Goal: Transaction & Acquisition: Purchase product/service

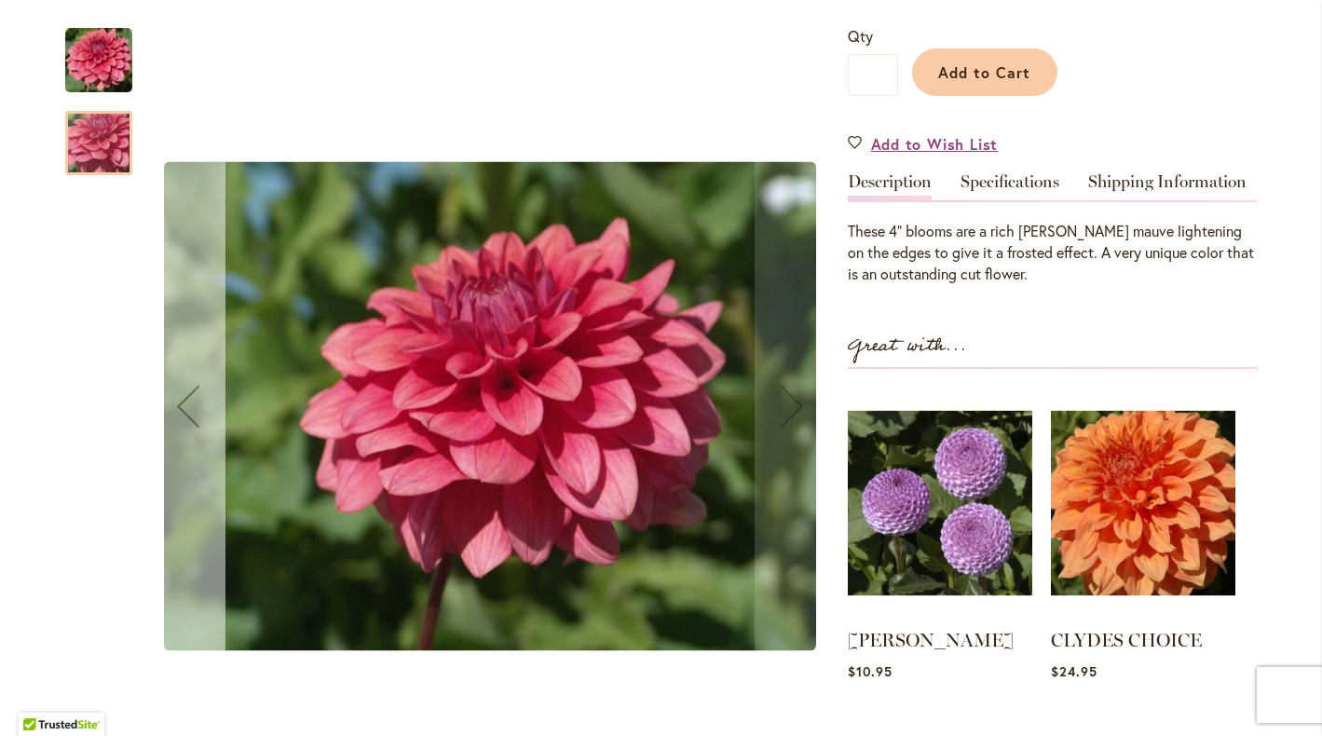
scroll to position [446, 0]
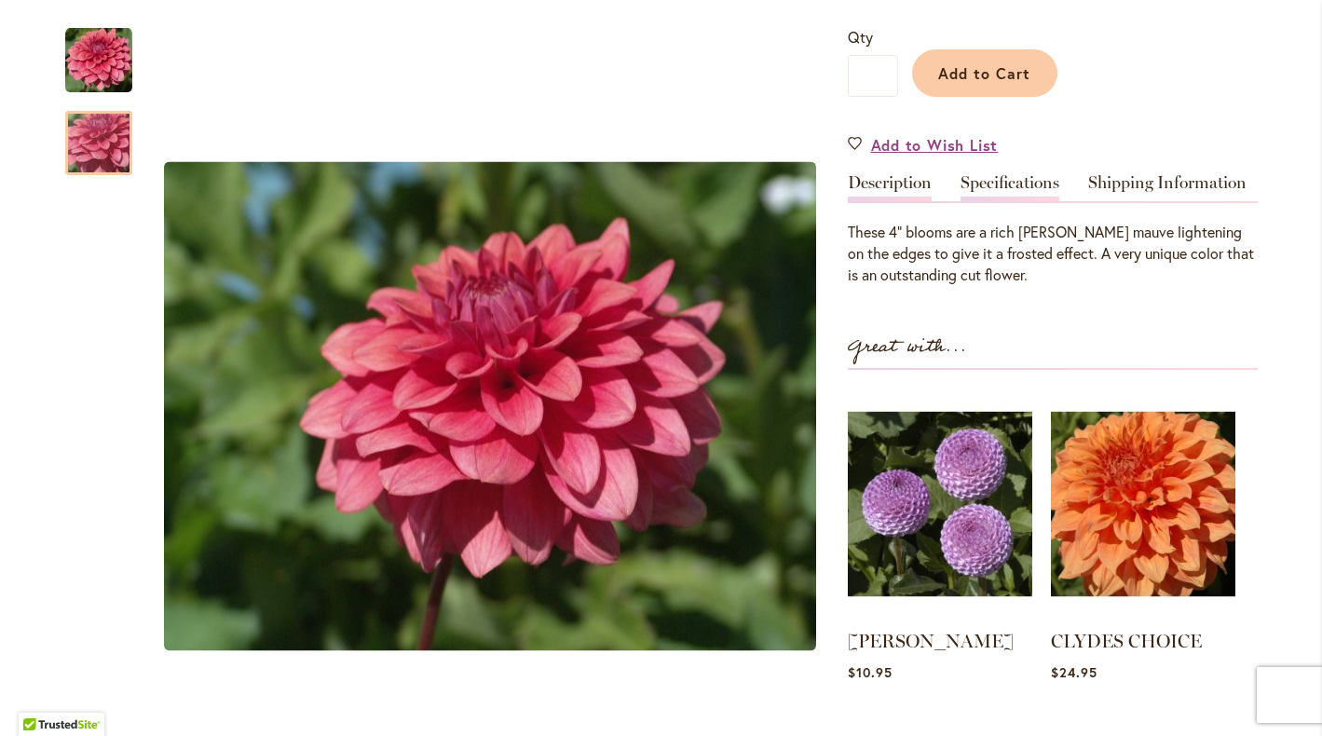
click at [1018, 178] on link "Specifications" at bounding box center [1010, 187] width 99 height 27
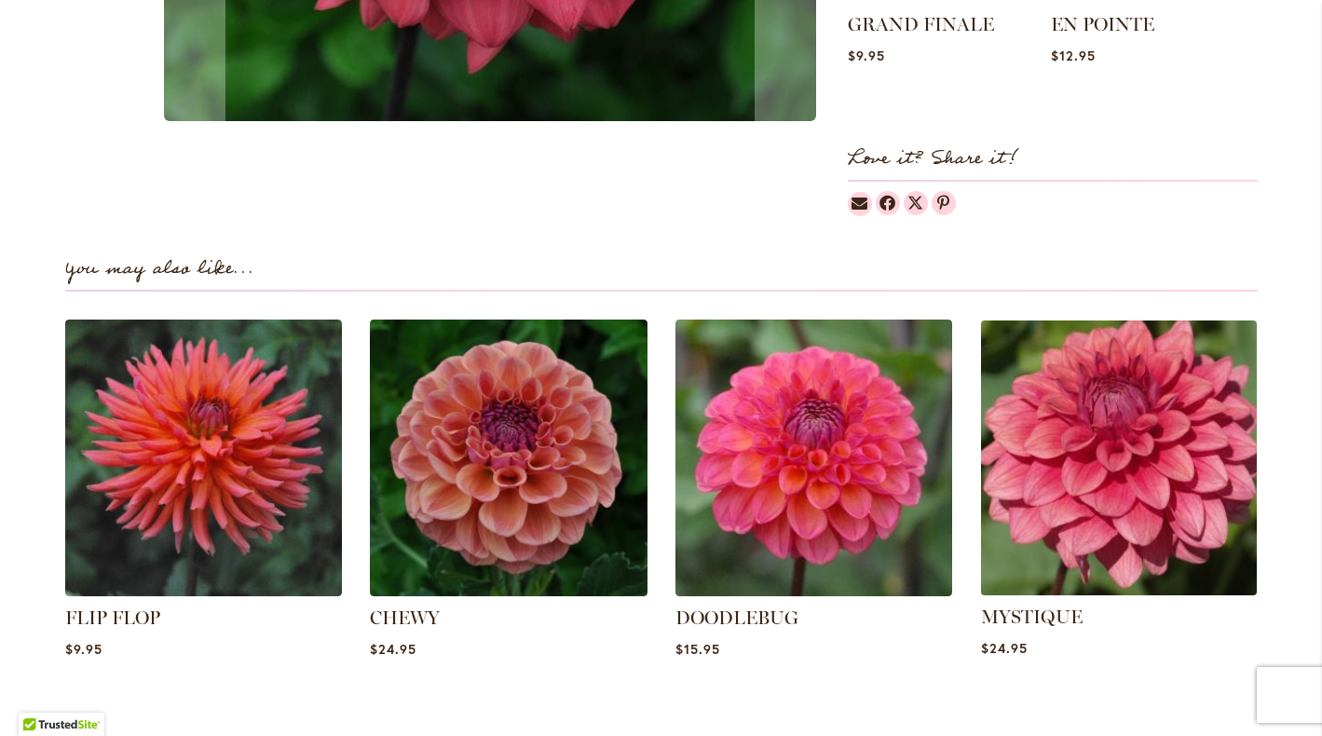
scroll to position [1110, 0]
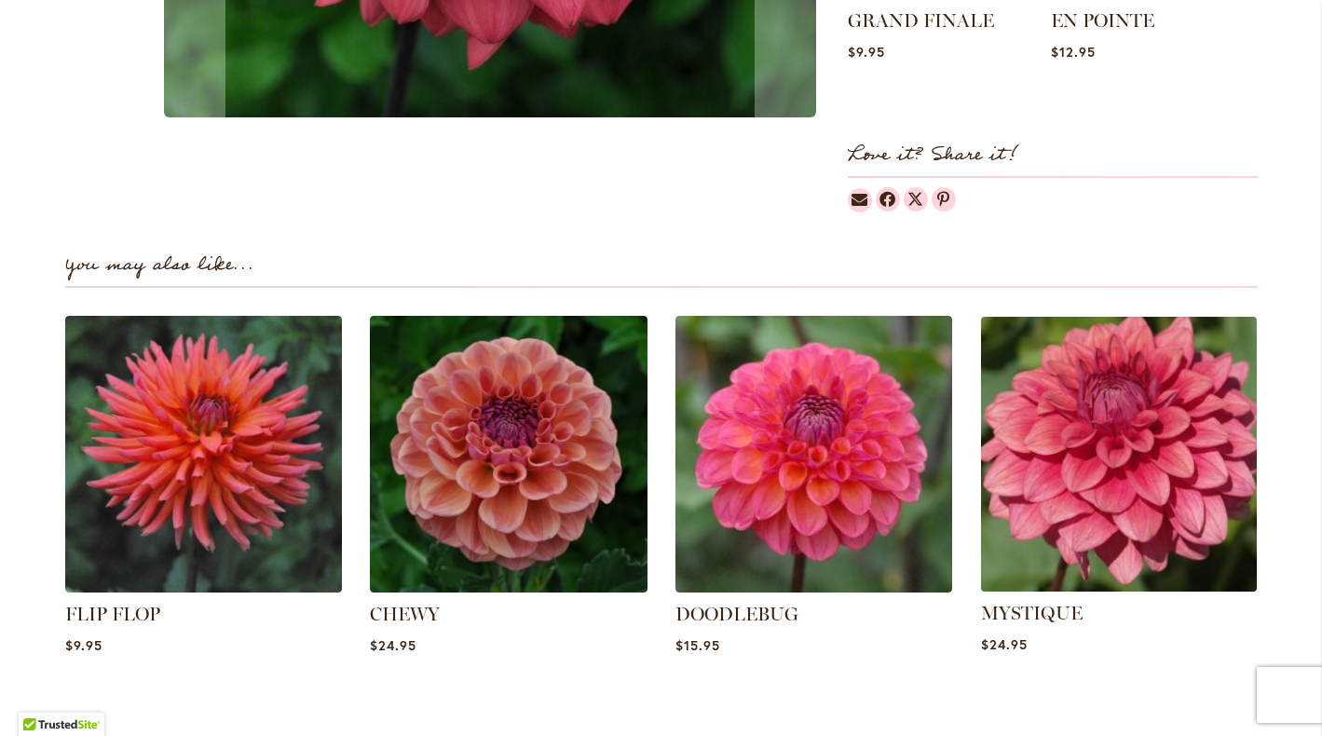
click at [1158, 471] on img at bounding box center [1119, 453] width 289 height 289
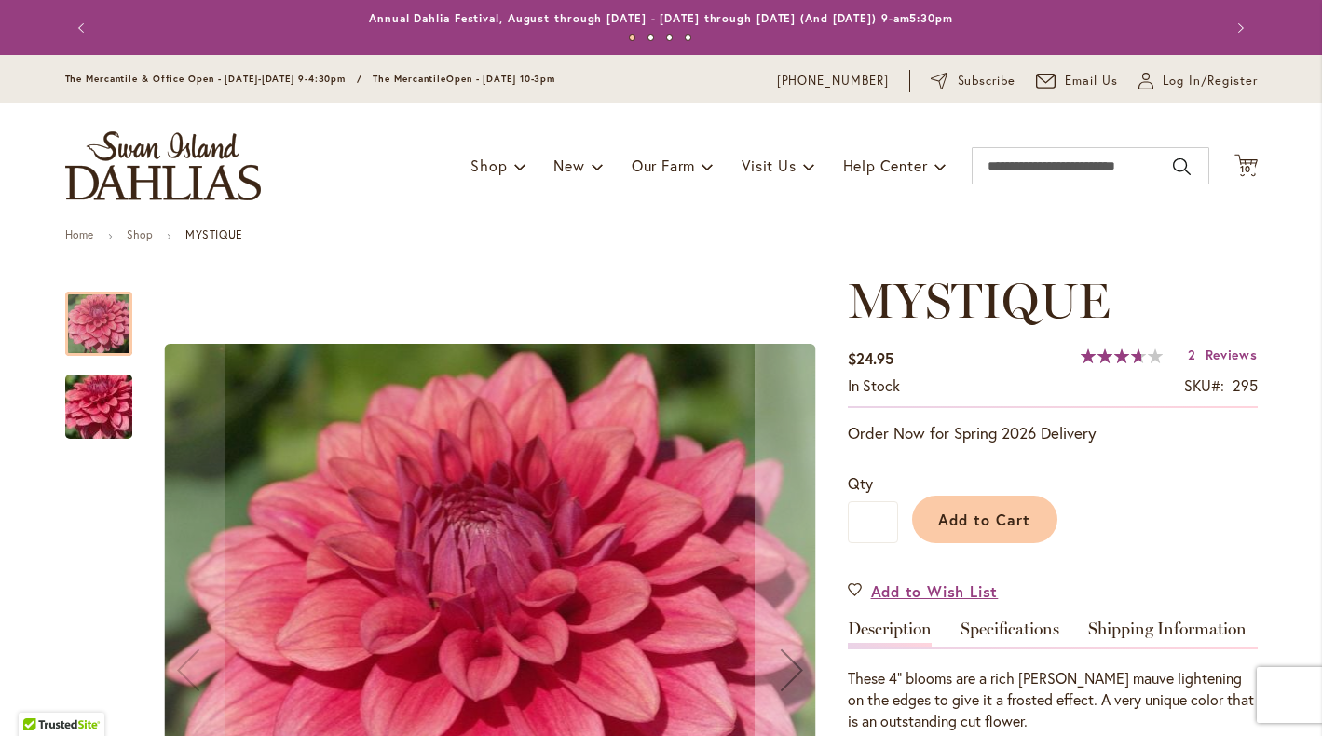
scroll to position [121, 0]
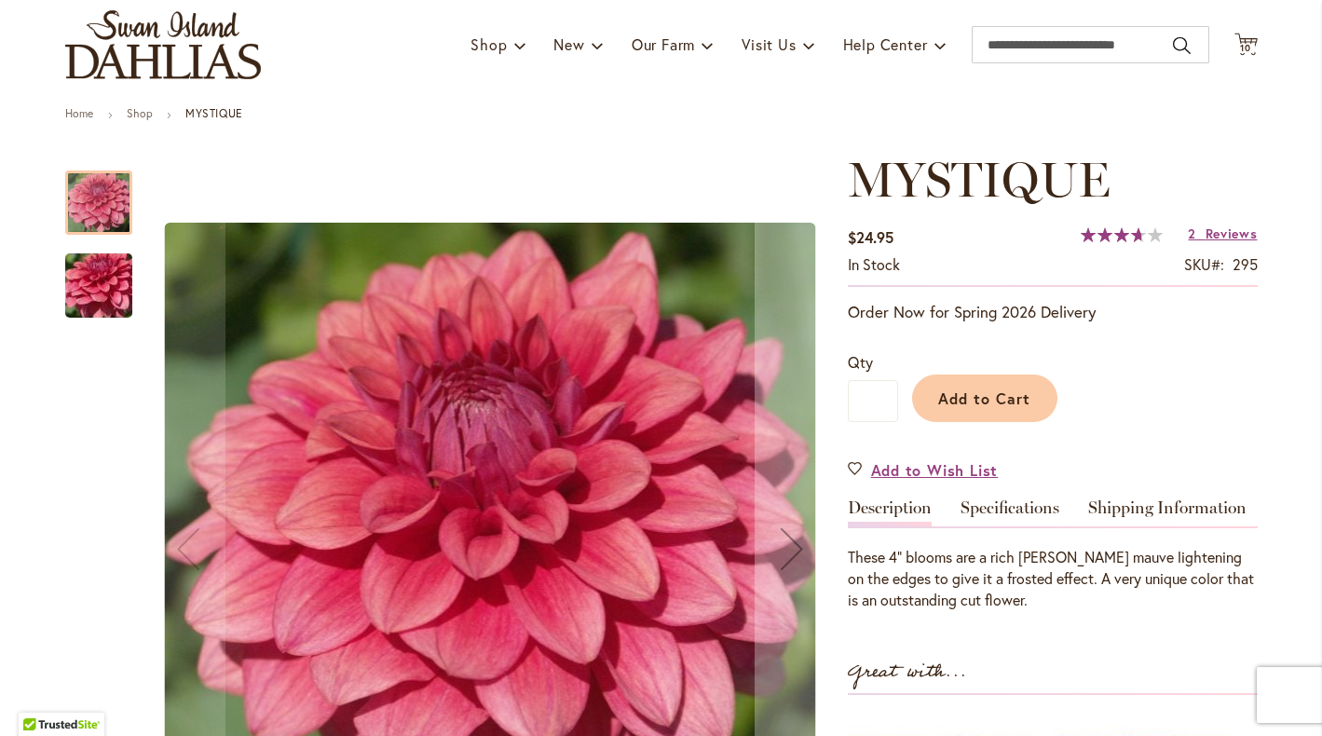
click at [993, 399] on span "Add to Cart" at bounding box center [984, 398] width 92 height 20
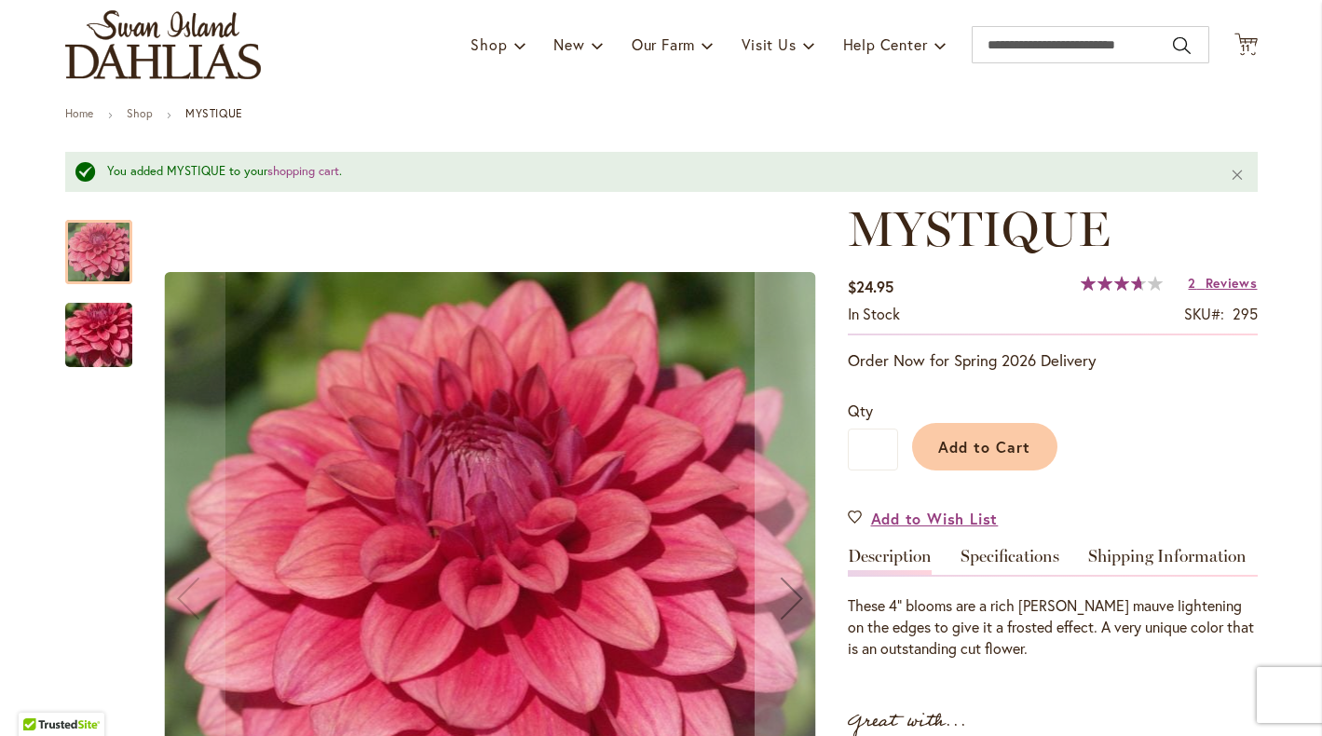
click at [110, 323] on img "MYSTIQUE" at bounding box center [99, 334] width 134 height 101
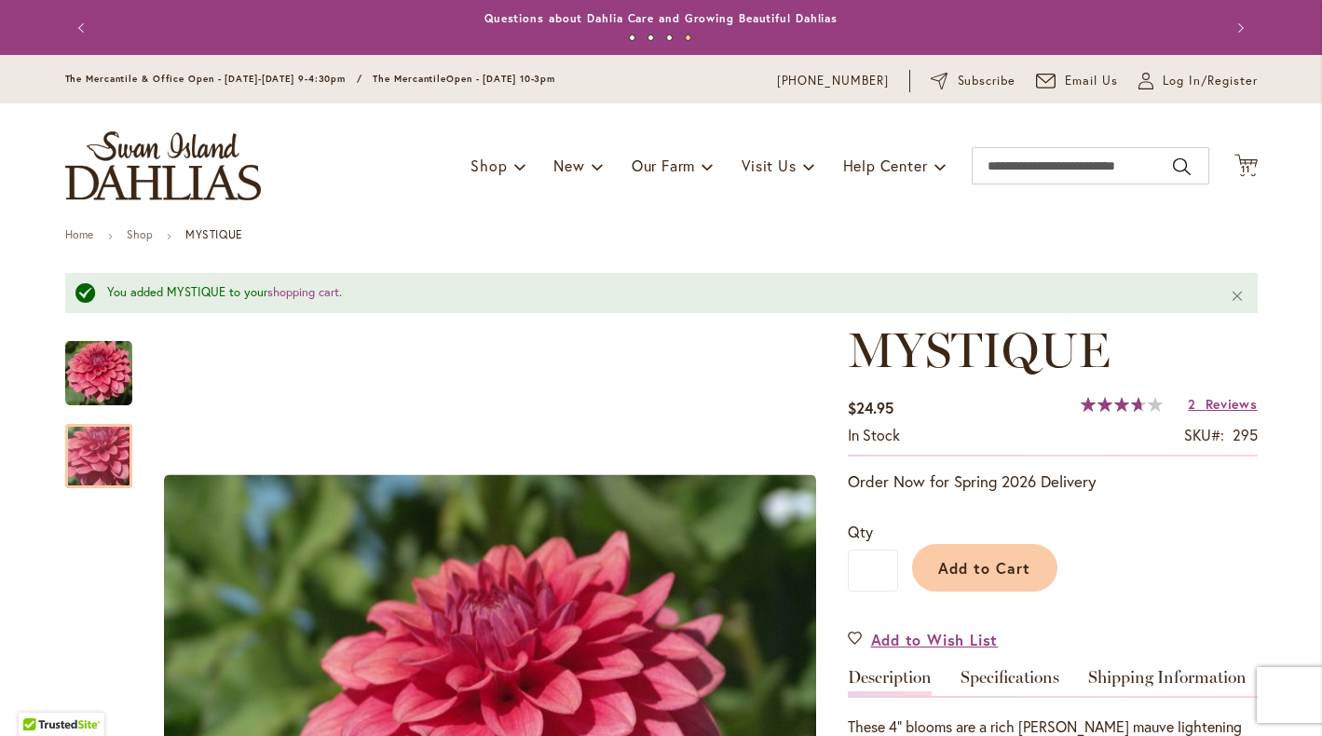
scroll to position [0, 0]
click at [1248, 165] on span "11" at bounding box center [1245, 169] width 9 height 12
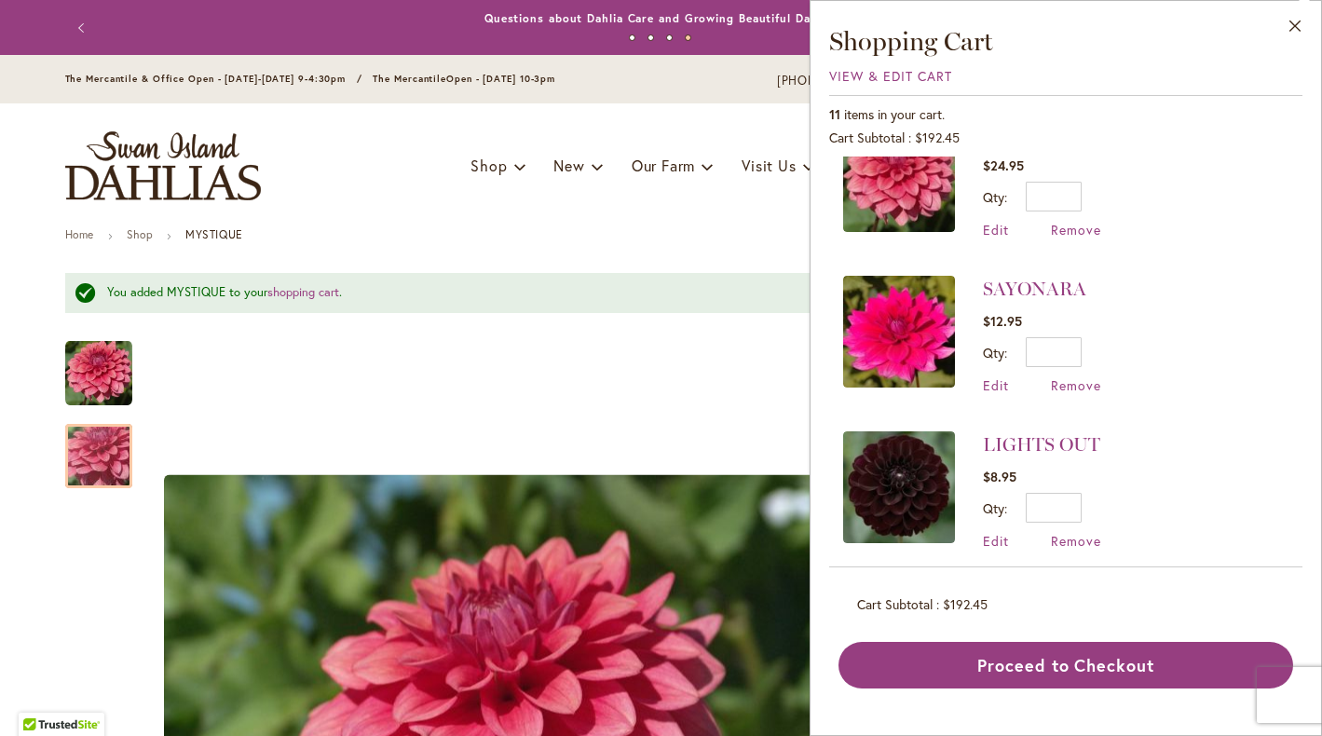
scroll to position [57, 0]
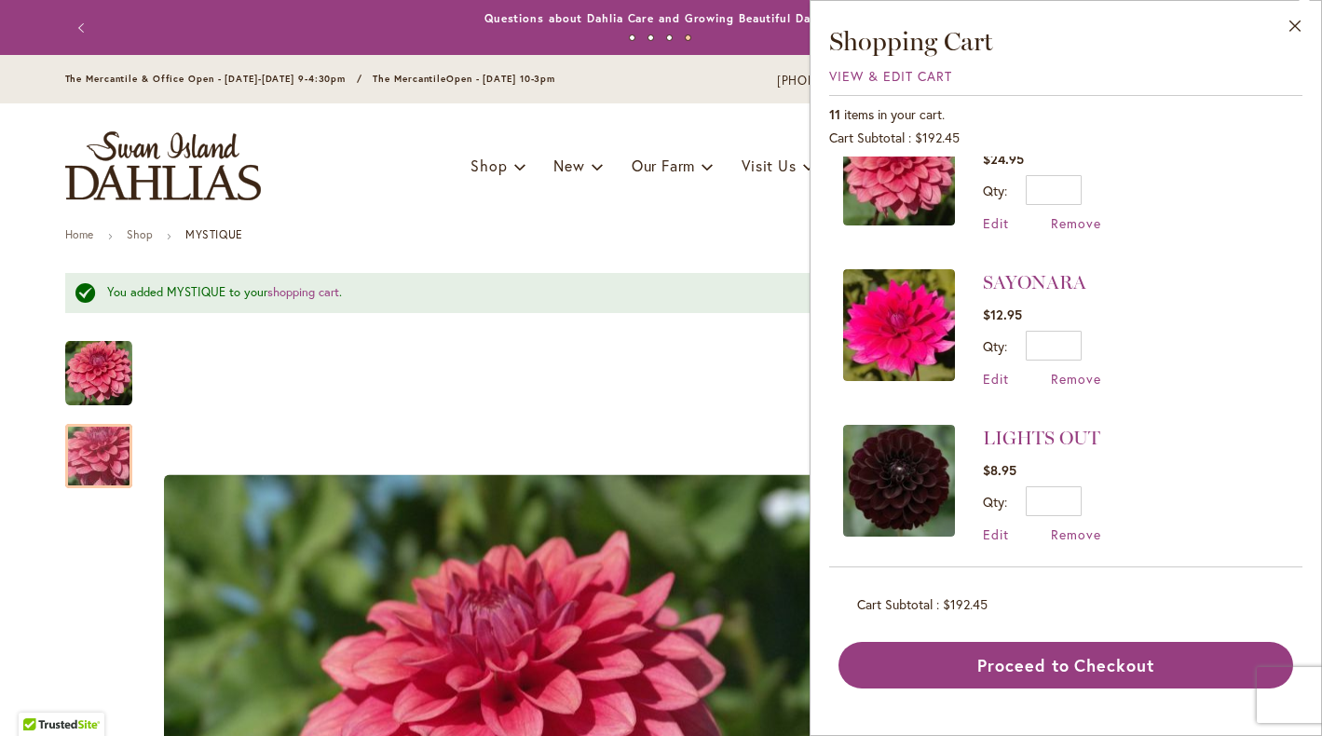
click at [899, 320] on img at bounding box center [899, 325] width 112 height 112
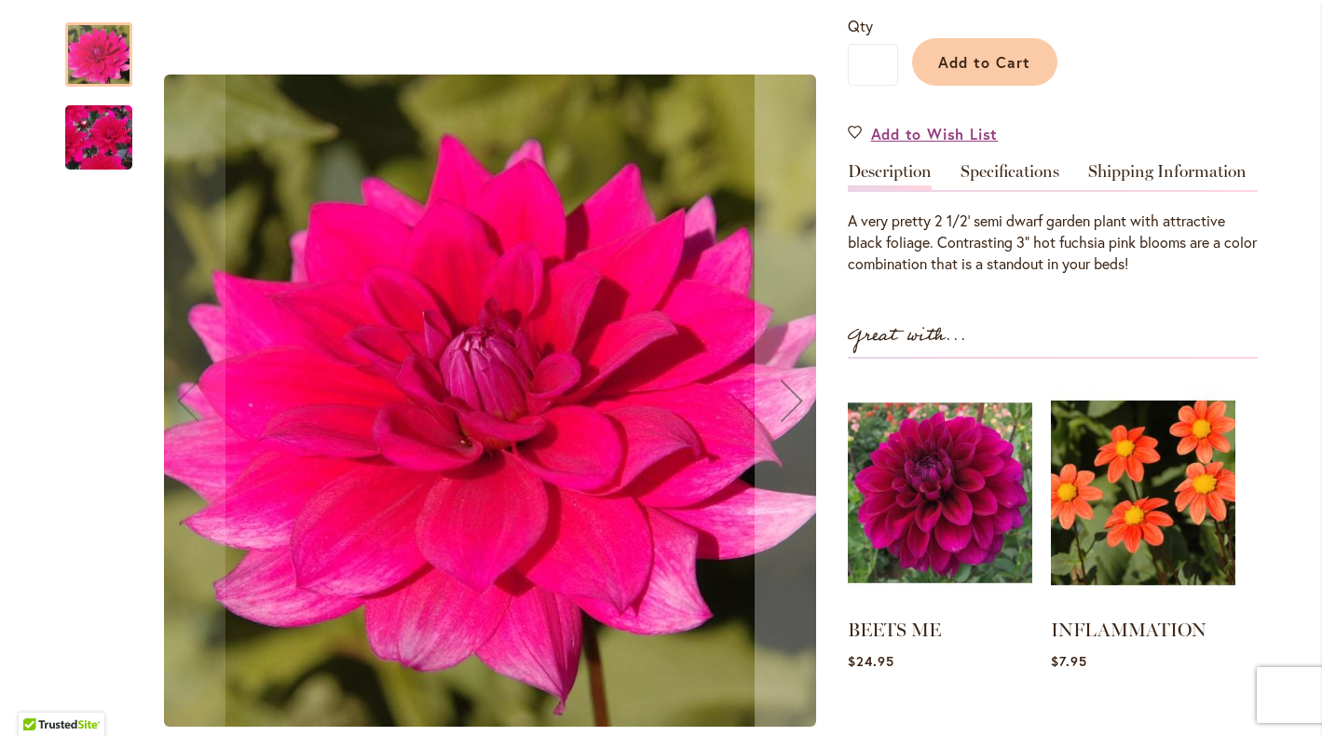
scroll to position [443, 0]
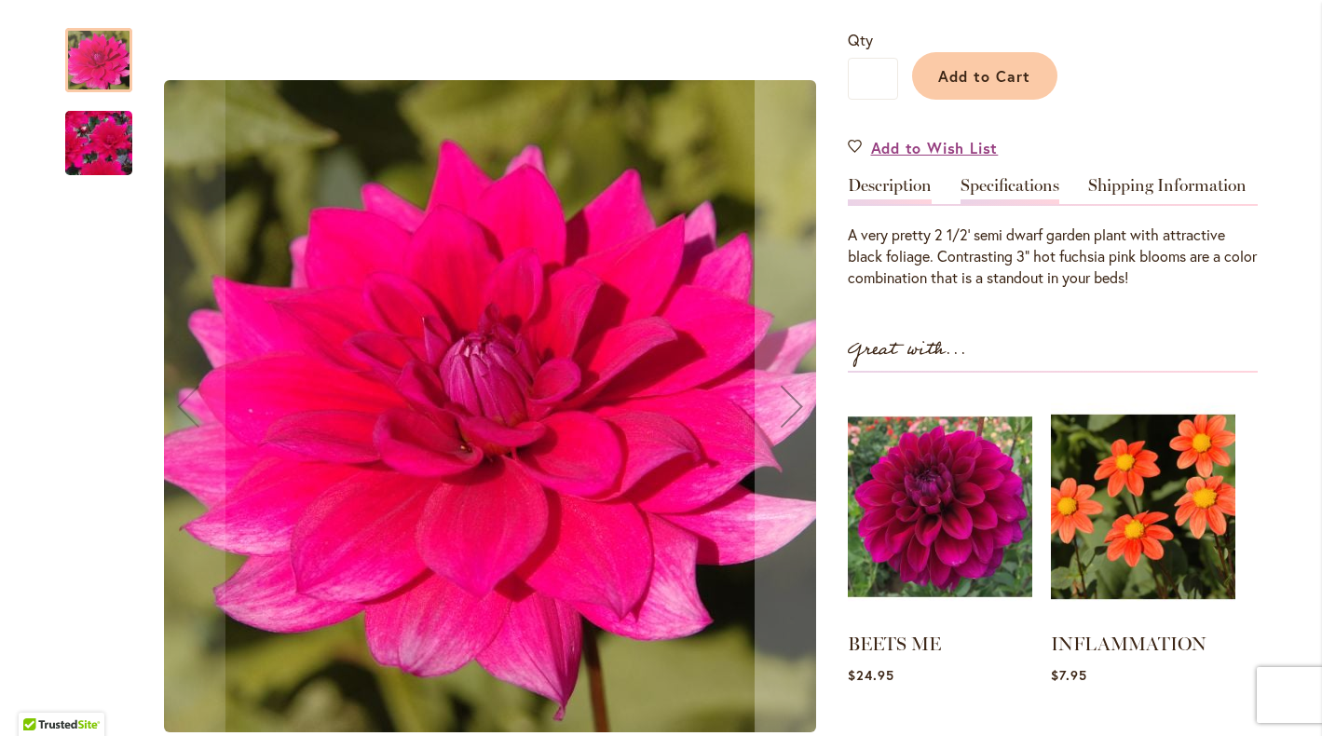
click at [1010, 185] on link "Specifications" at bounding box center [1010, 190] width 99 height 27
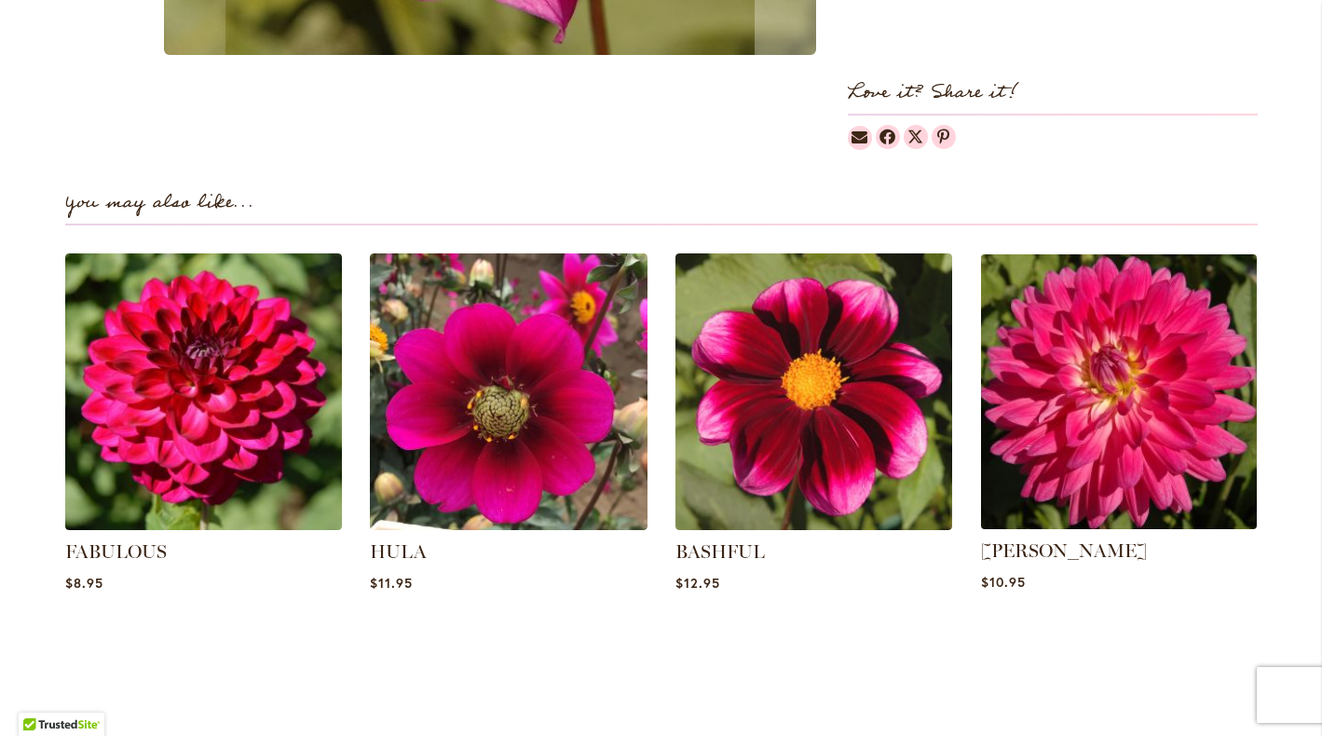
scroll to position [1435, 0]
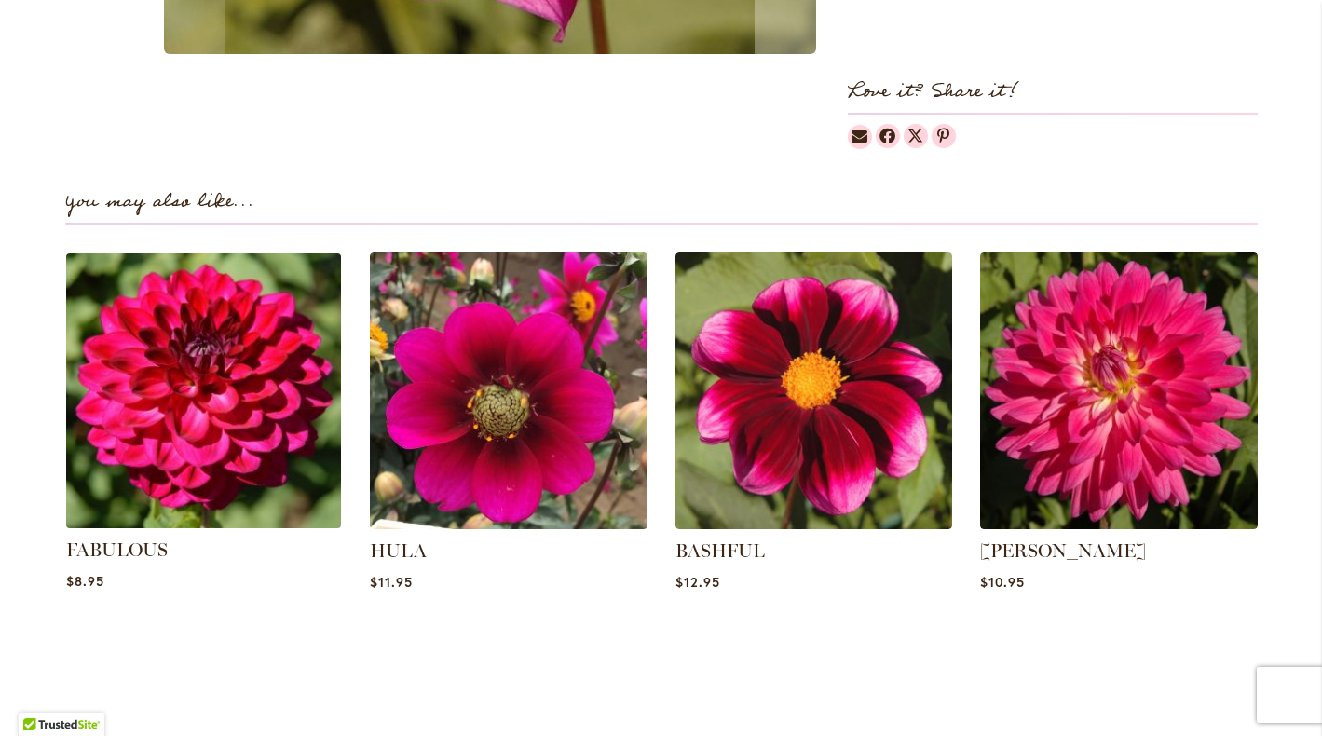
click at [180, 417] on img at bounding box center [203, 390] width 289 height 289
